Goal: Transaction & Acquisition: Book appointment/travel/reservation

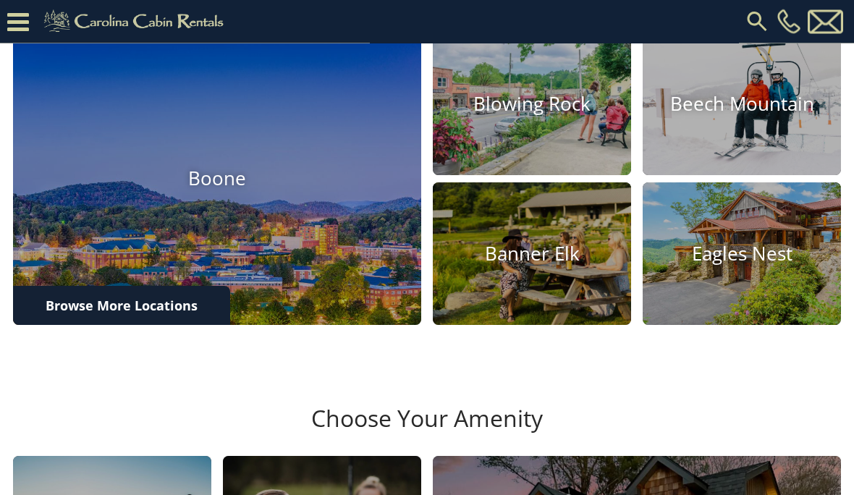
scroll to position [481, 0]
click at [552, 320] on img at bounding box center [532, 253] width 198 height 143
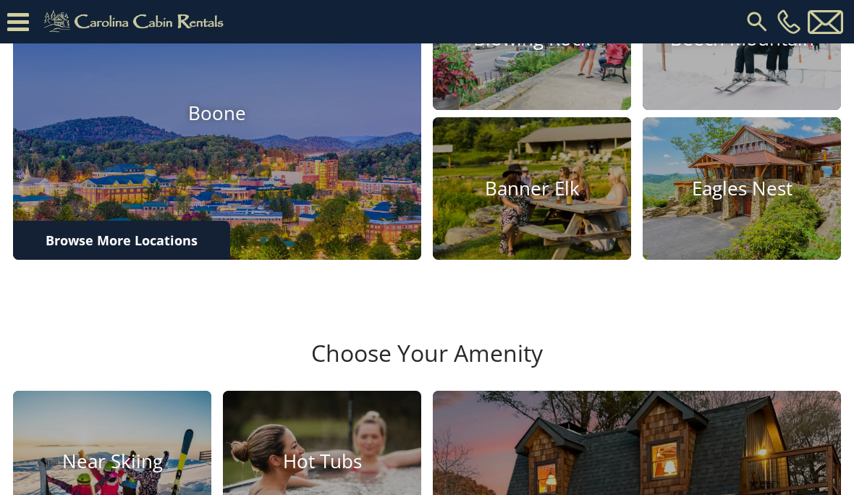
click at [746, 200] on h4 "Eagles Nest" at bounding box center [742, 188] width 198 height 22
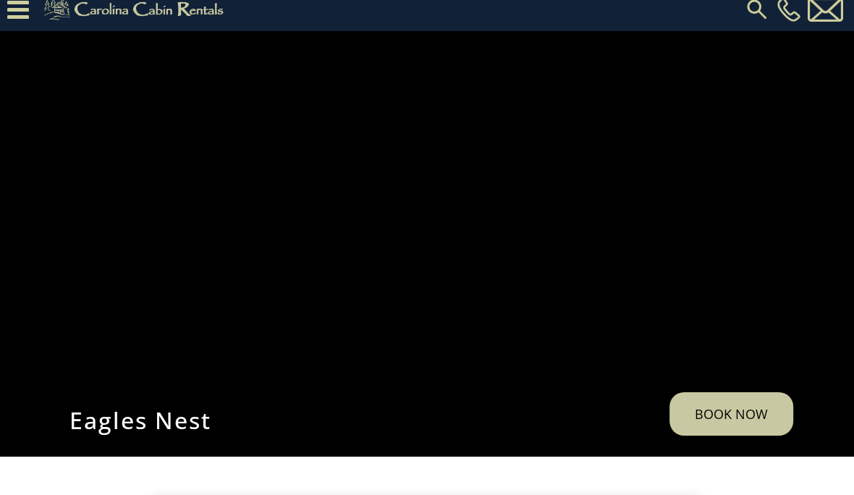
scroll to position [12, 0]
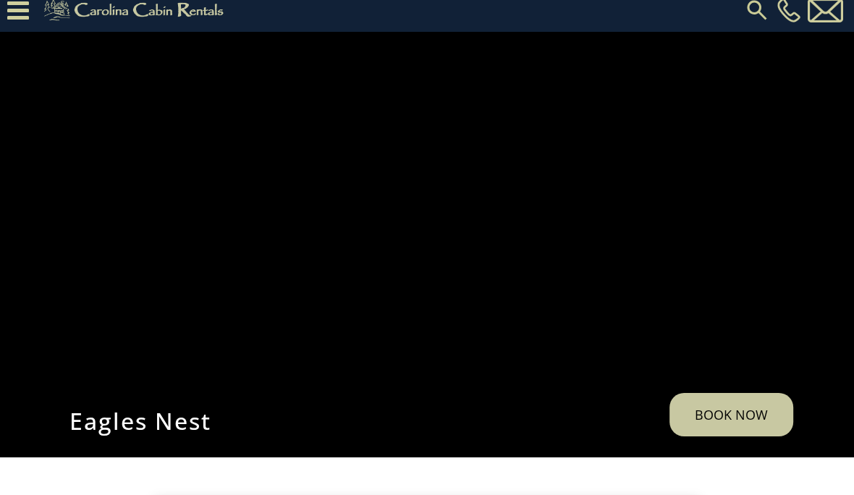
click at [730, 436] on link "Book Now" at bounding box center [732, 414] width 124 height 43
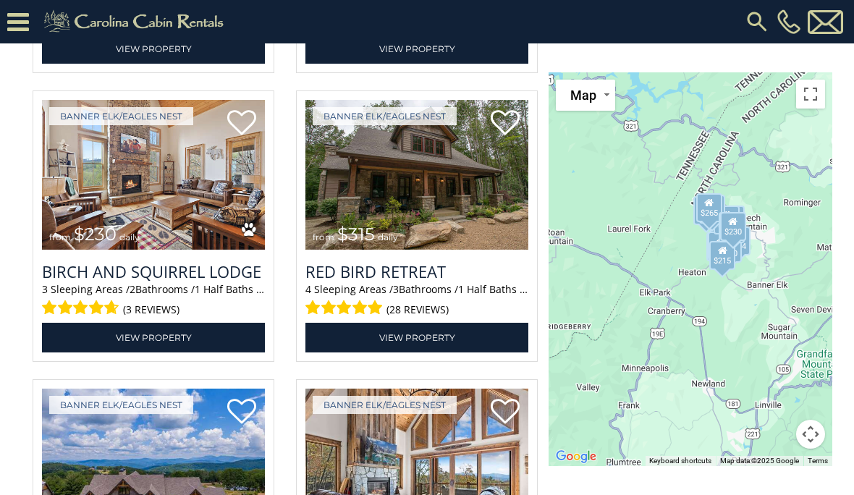
scroll to position [2884, 0]
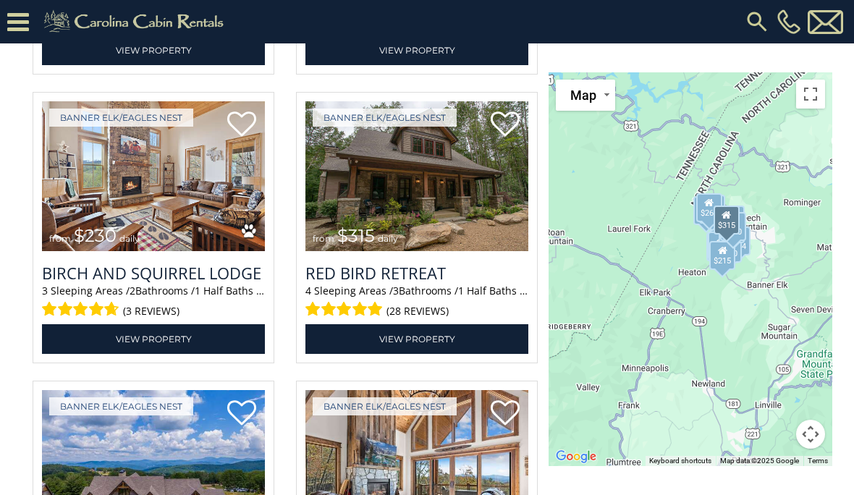
click at [436, 284] on h3 "Red Bird Retreat" at bounding box center [416, 273] width 223 height 22
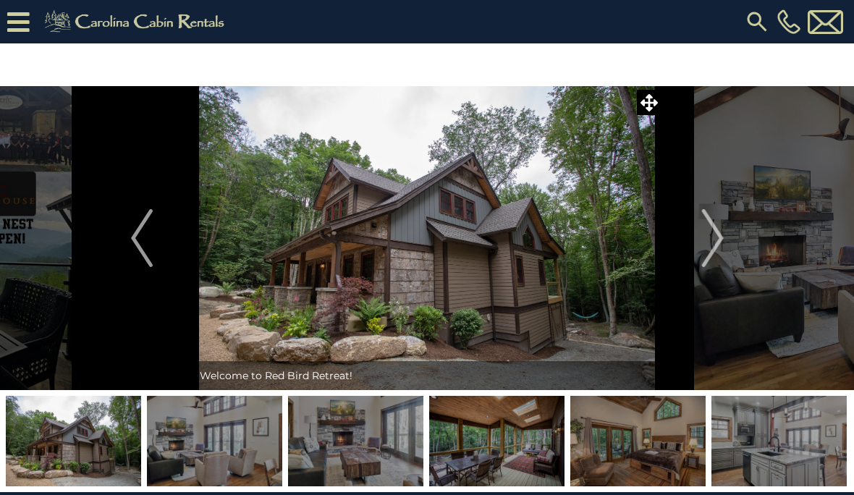
click at [719, 235] on img "Next" at bounding box center [712, 238] width 22 height 58
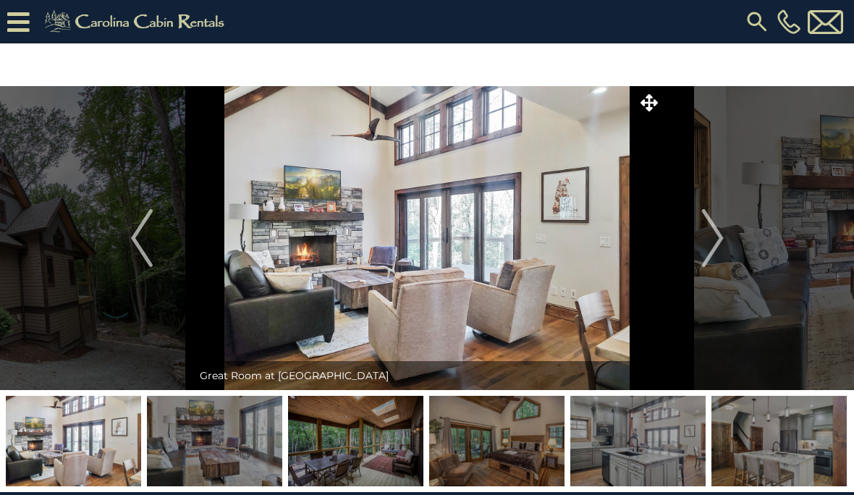
click at [718, 235] on img "Next" at bounding box center [712, 238] width 22 height 58
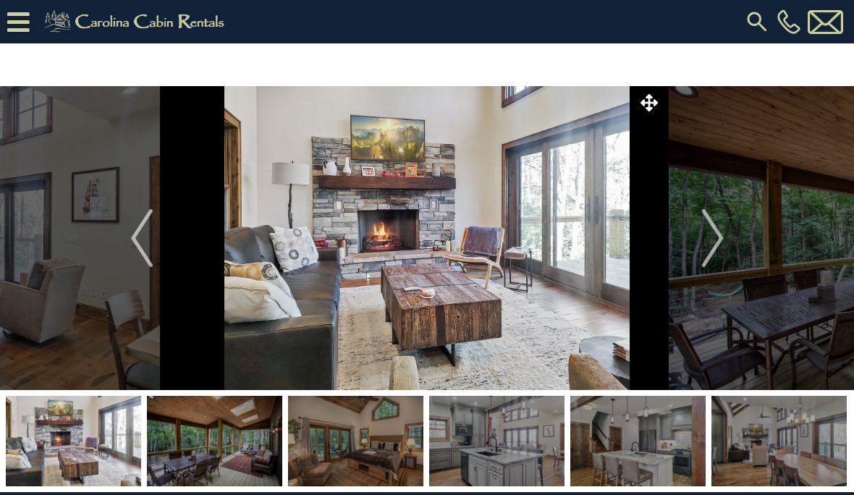
click at [716, 247] on img "Next" at bounding box center [712, 238] width 22 height 58
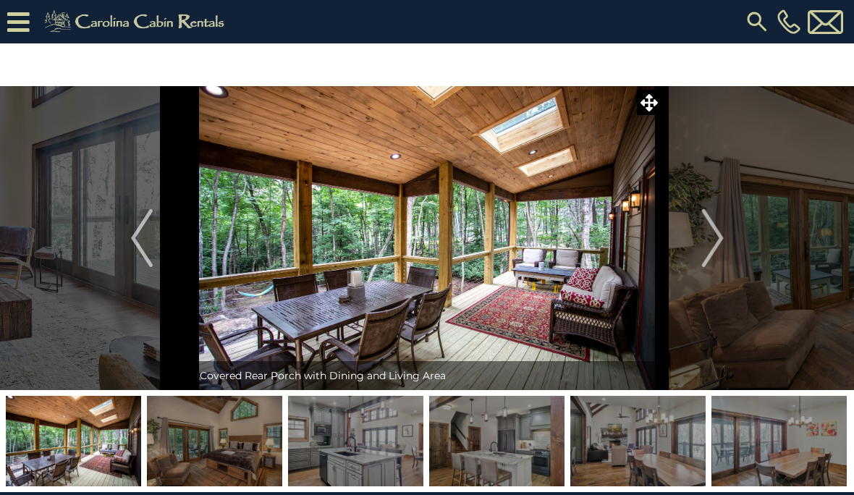
click at [713, 240] on img "Next" at bounding box center [712, 238] width 22 height 58
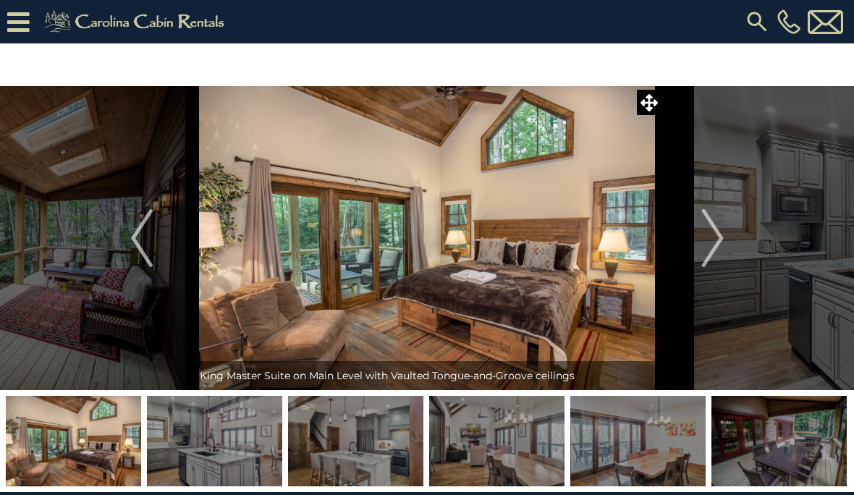
click at [145, 229] on img "Previous" at bounding box center [142, 238] width 22 height 58
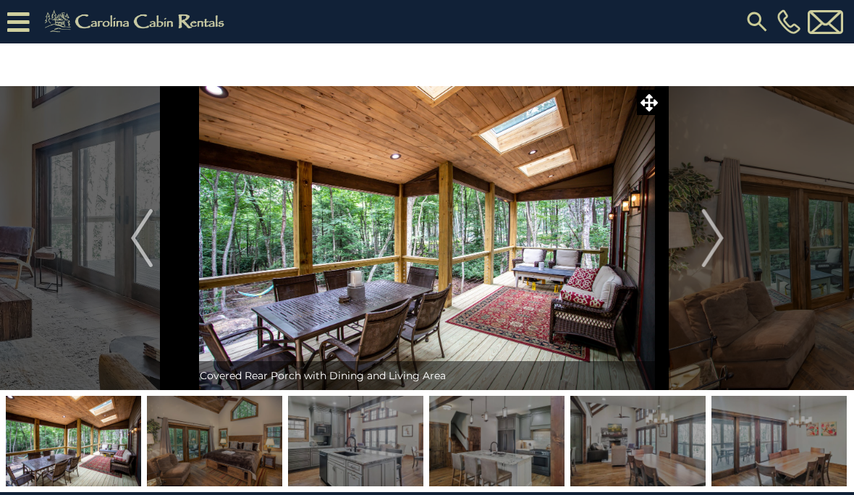
click at [726, 229] on button "Next" at bounding box center [712, 238] width 101 height 304
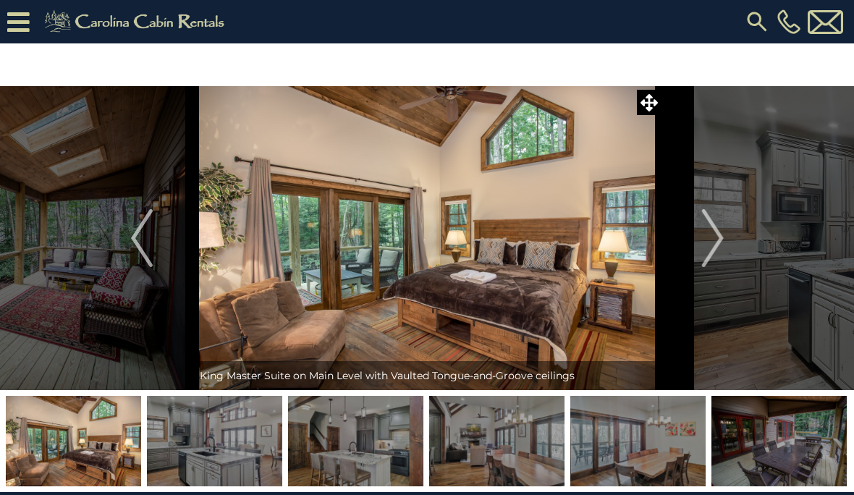
click at [727, 235] on button "Next" at bounding box center [712, 238] width 101 height 304
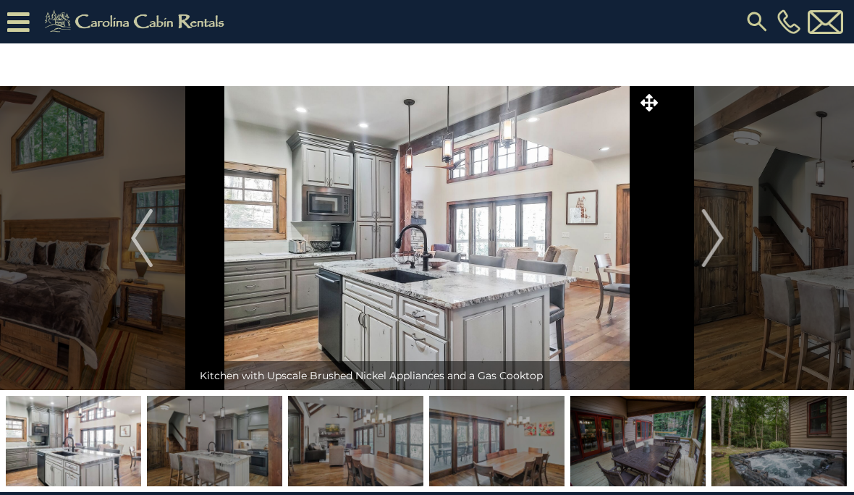
click at [720, 244] on img "Next" at bounding box center [712, 238] width 22 height 58
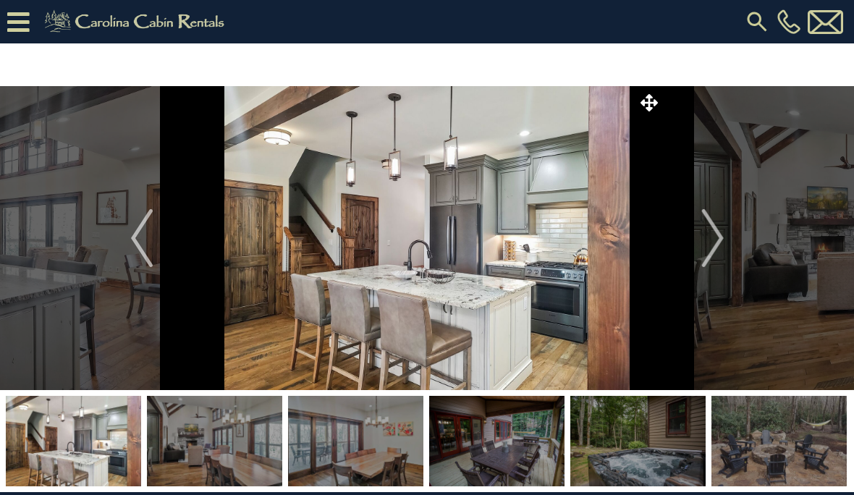
click at [725, 245] on button "Next" at bounding box center [712, 238] width 101 height 304
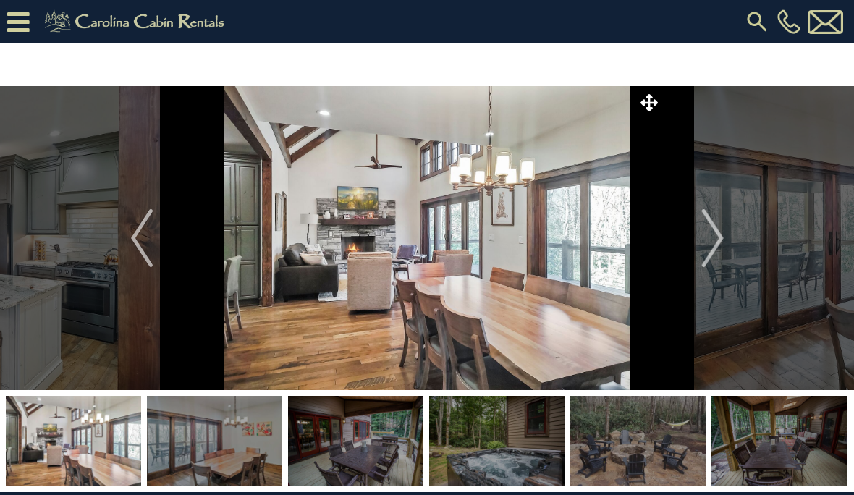
click at [723, 242] on img "Next" at bounding box center [712, 238] width 22 height 58
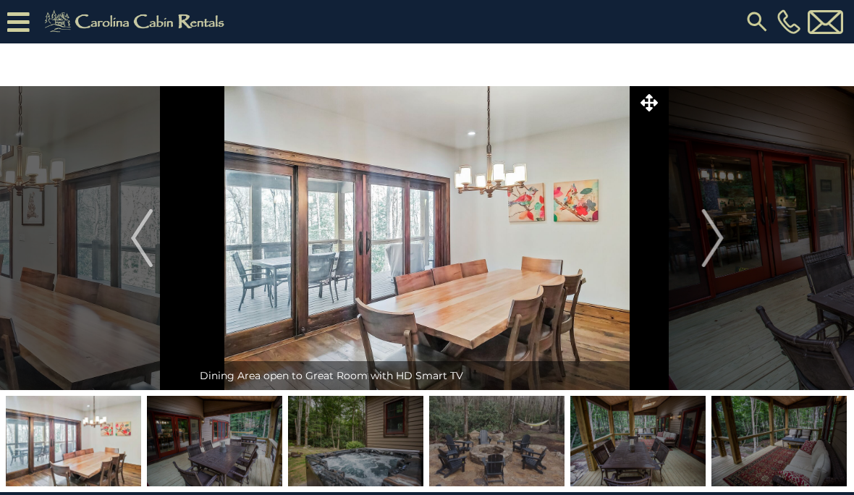
click at [714, 233] on img "Next" at bounding box center [712, 238] width 22 height 58
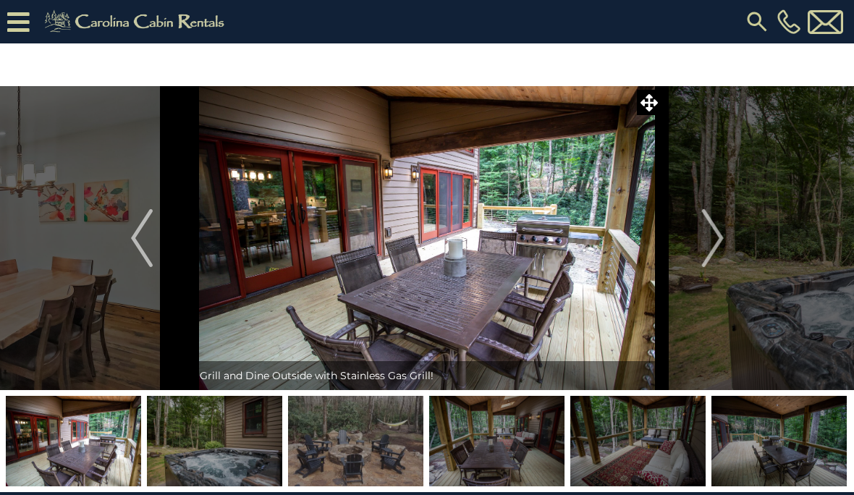
click at [723, 235] on img "Next" at bounding box center [712, 238] width 22 height 58
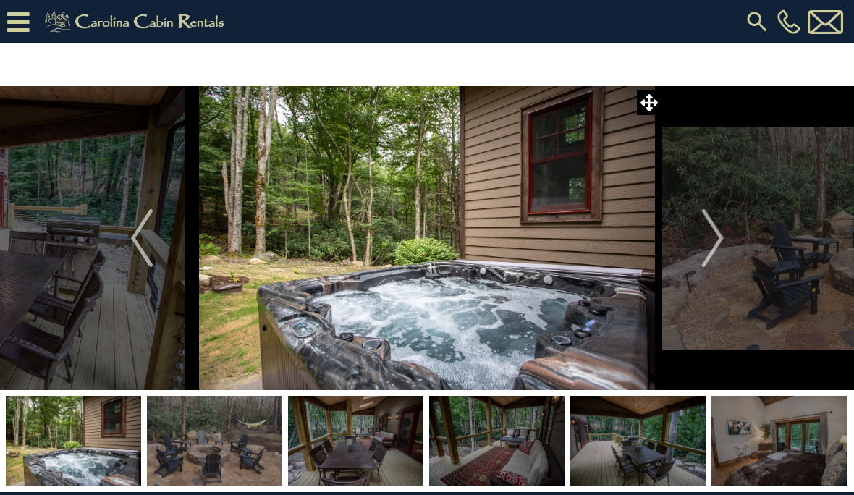
click at [725, 233] on button "Next" at bounding box center [712, 238] width 101 height 304
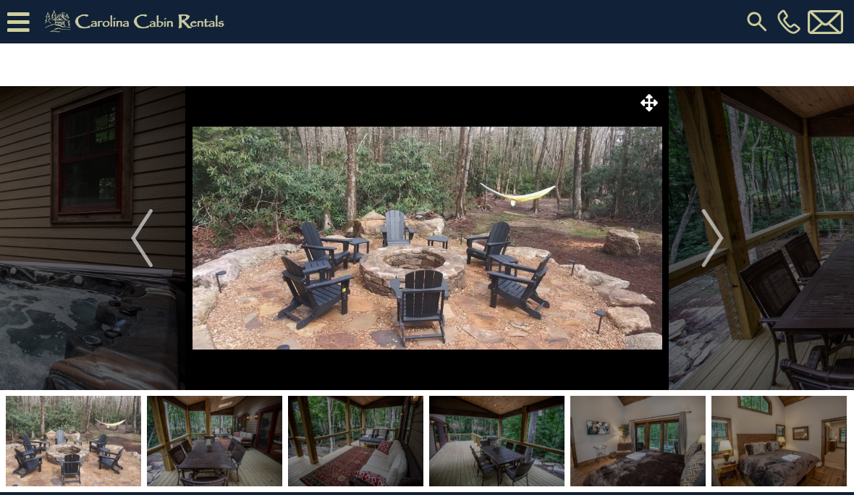
click at [735, 235] on button "Next" at bounding box center [712, 238] width 101 height 304
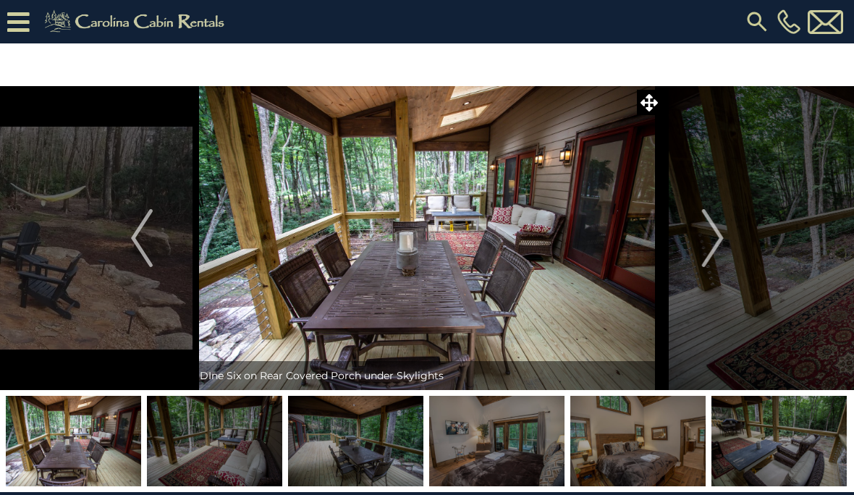
click at [730, 233] on button "Next" at bounding box center [712, 238] width 101 height 304
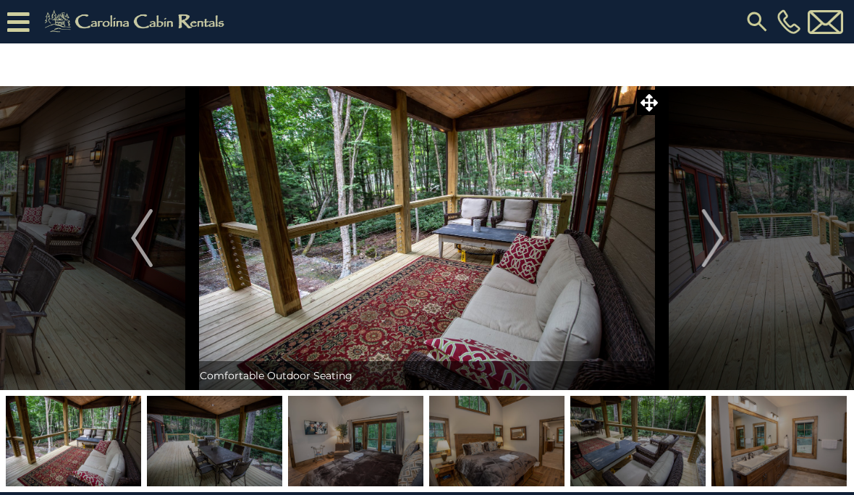
click at [723, 236] on img "Next" at bounding box center [712, 238] width 22 height 58
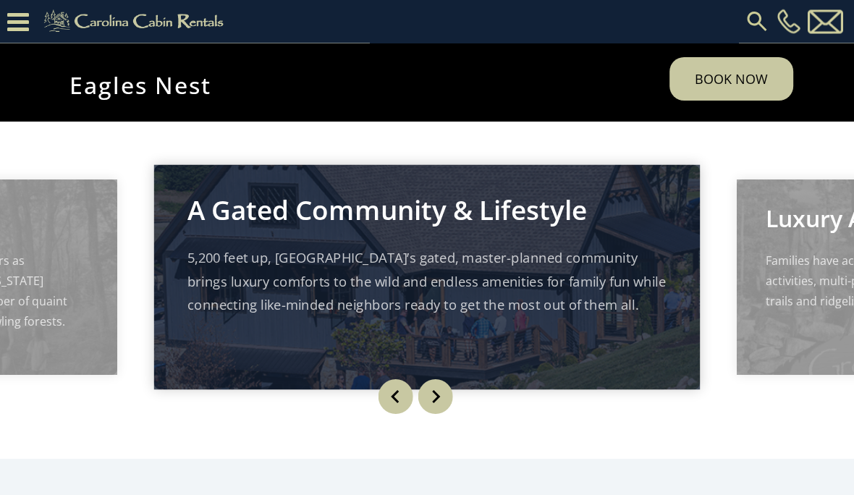
scroll to position [311, 0]
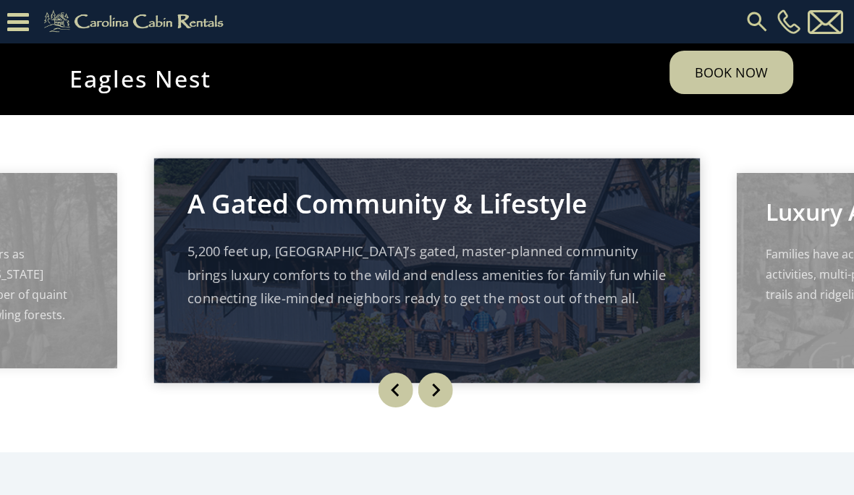
click at [730, 94] on link "Book Now" at bounding box center [732, 72] width 124 height 43
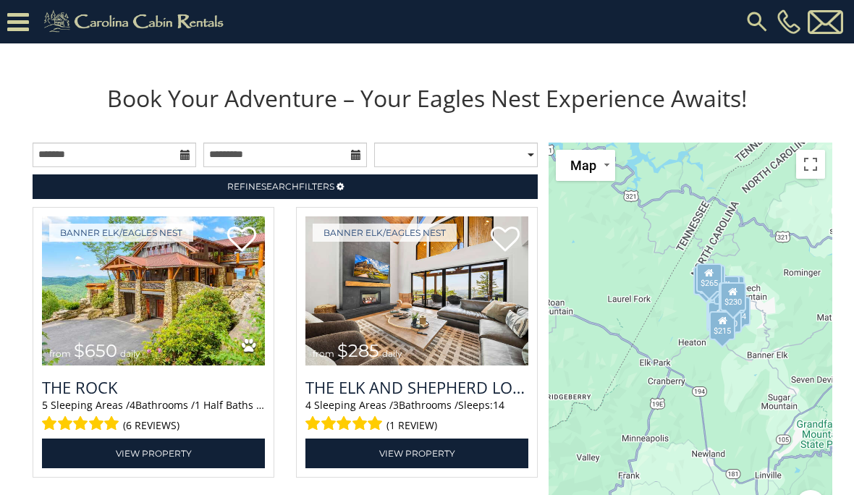
scroll to position [1328, 0]
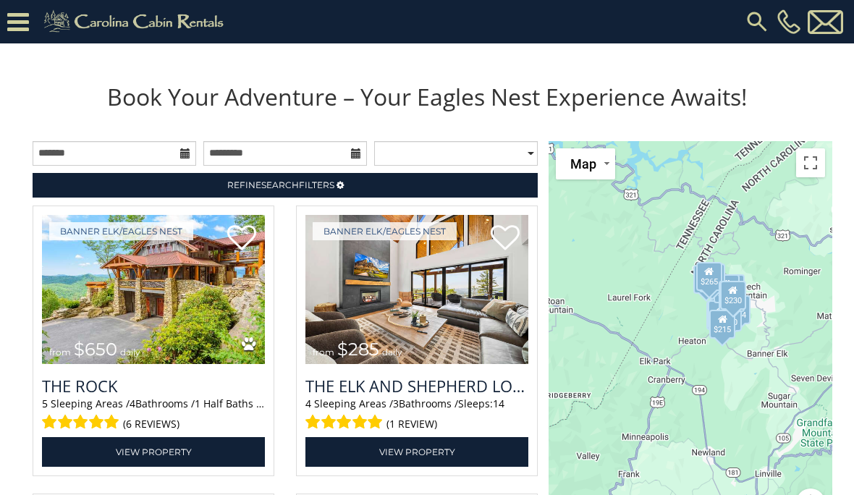
click at [182, 467] on link "View Property" at bounding box center [153, 452] width 223 height 30
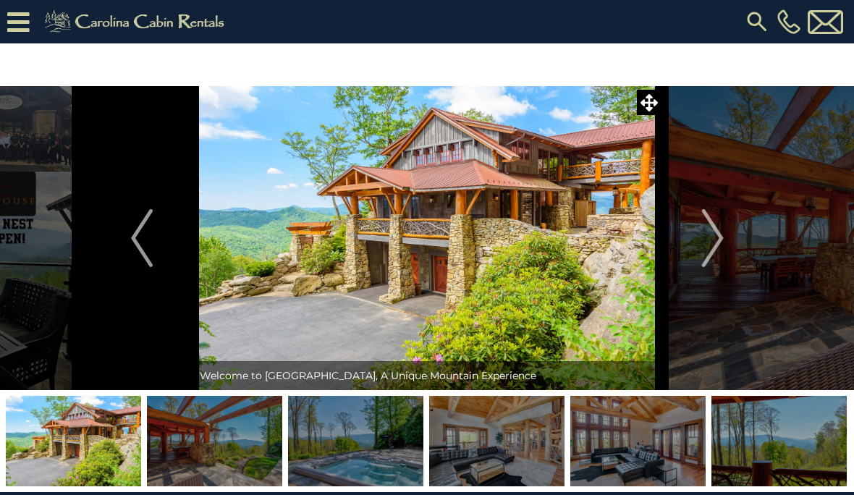
click at [725, 233] on button "Next" at bounding box center [712, 238] width 101 height 304
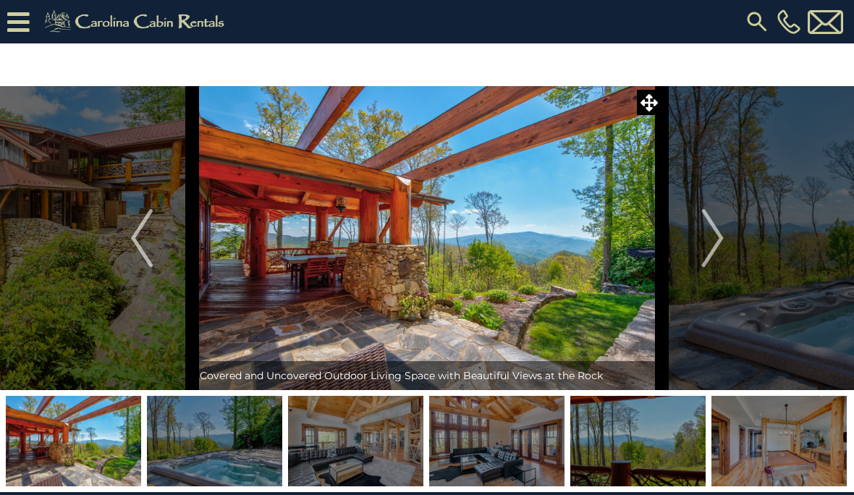
click at [709, 241] on img "Next" at bounding box center [712, 238] width 22 height 58
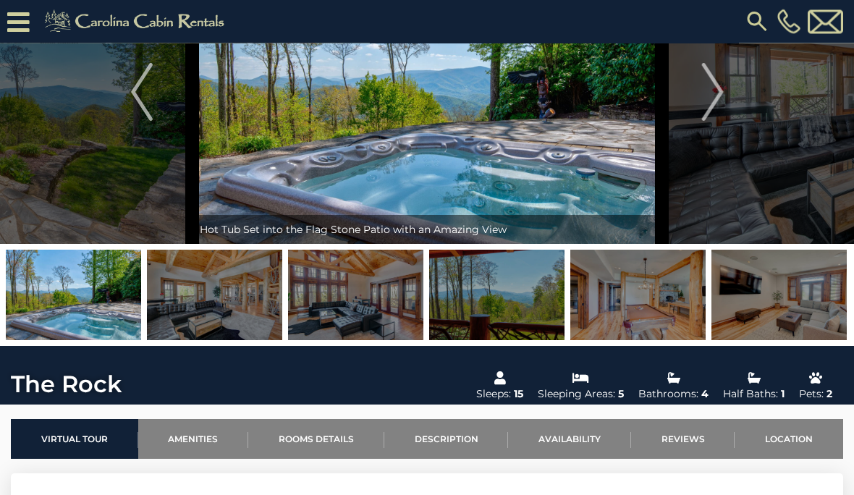
scroll to position [103, 0]
click at [769, 306] on img at bounding box center [779, 295] width 135 height 90
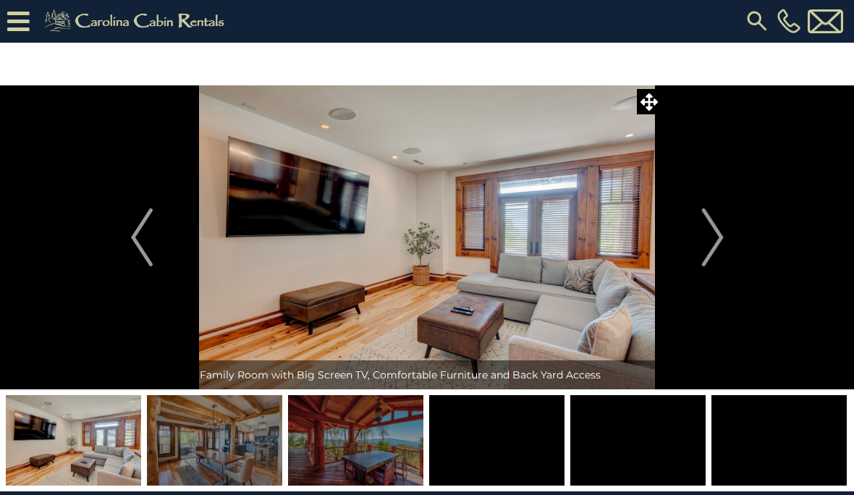
scroll to position [0, 0]
